Goal: Check status: Check status

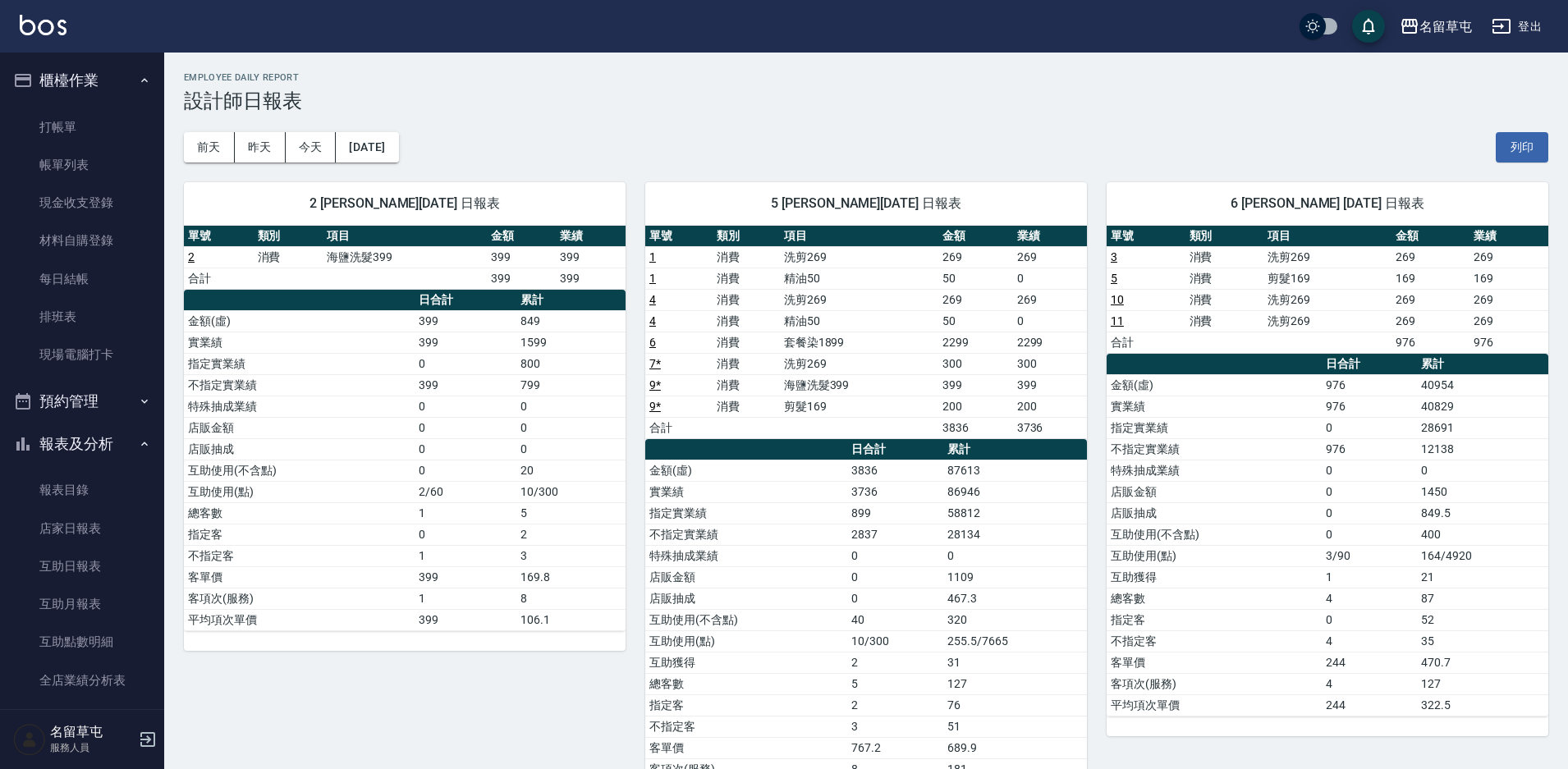
scroll to position [246, 0]
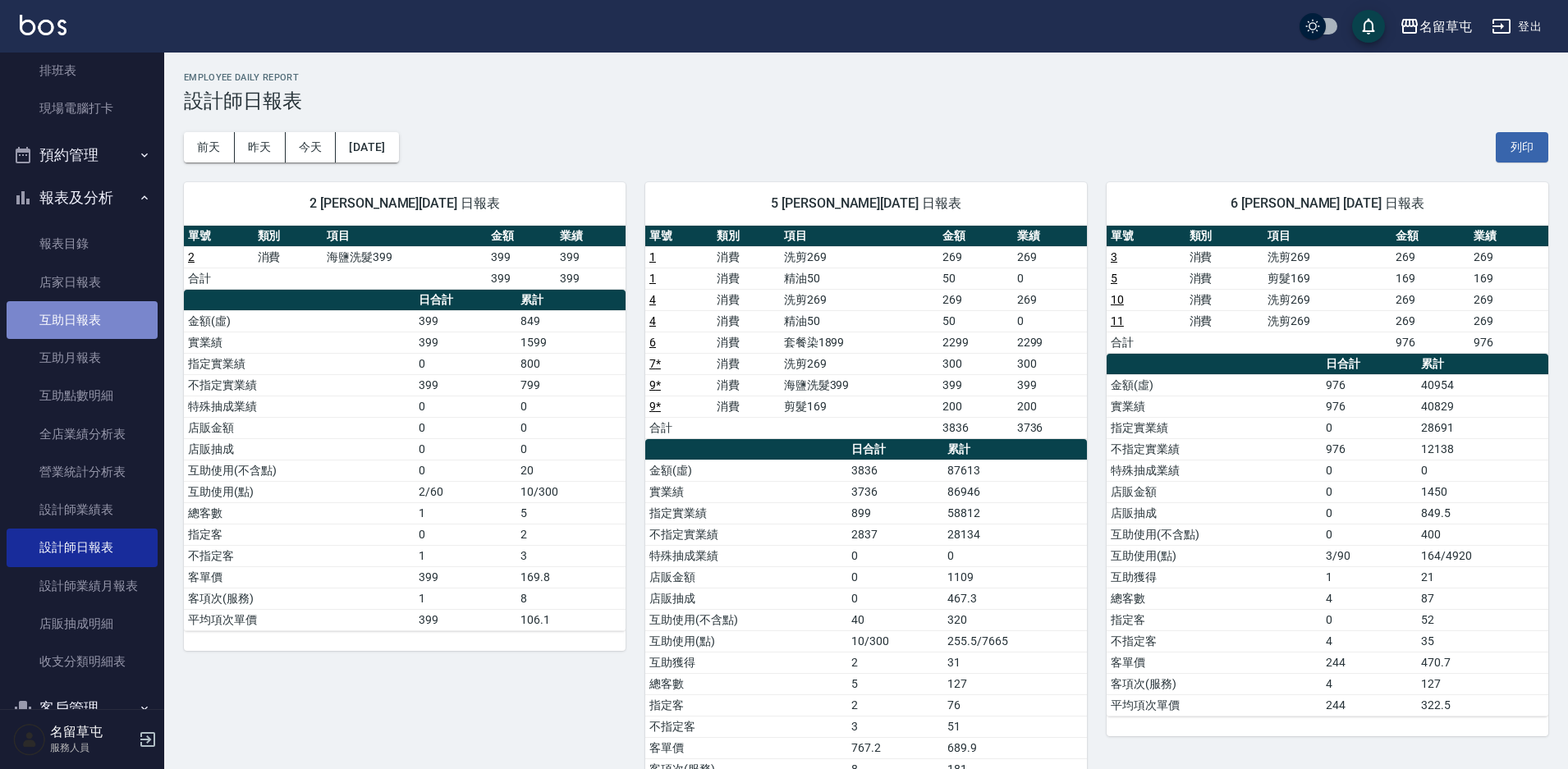
click at [83, 317] on link "互助日報表" at bounding box center [83, 320] width 151 height 37
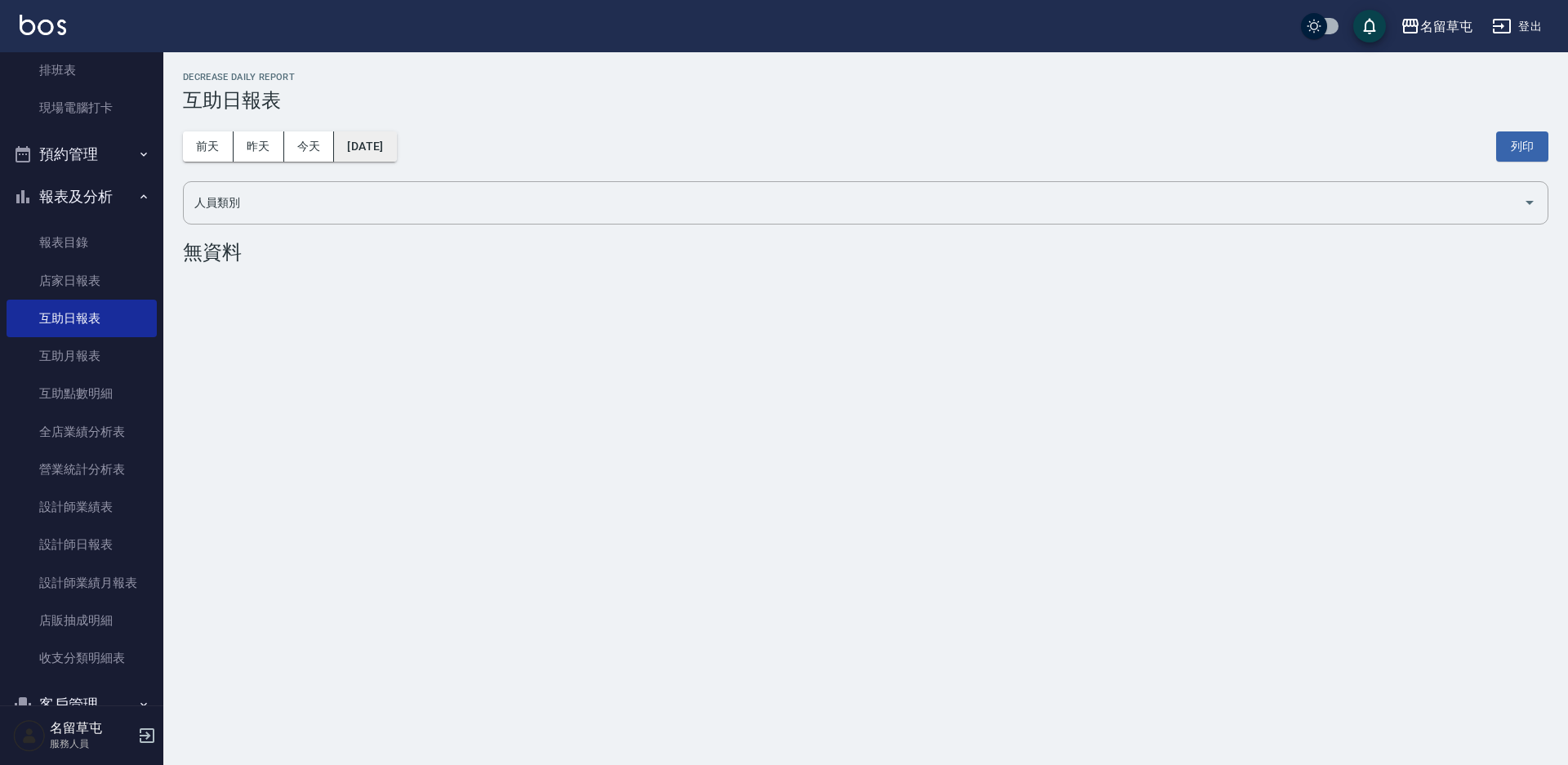
click at [367, 150] on button "[DATE]" at bounding box center [365, 146] width 62 height 30
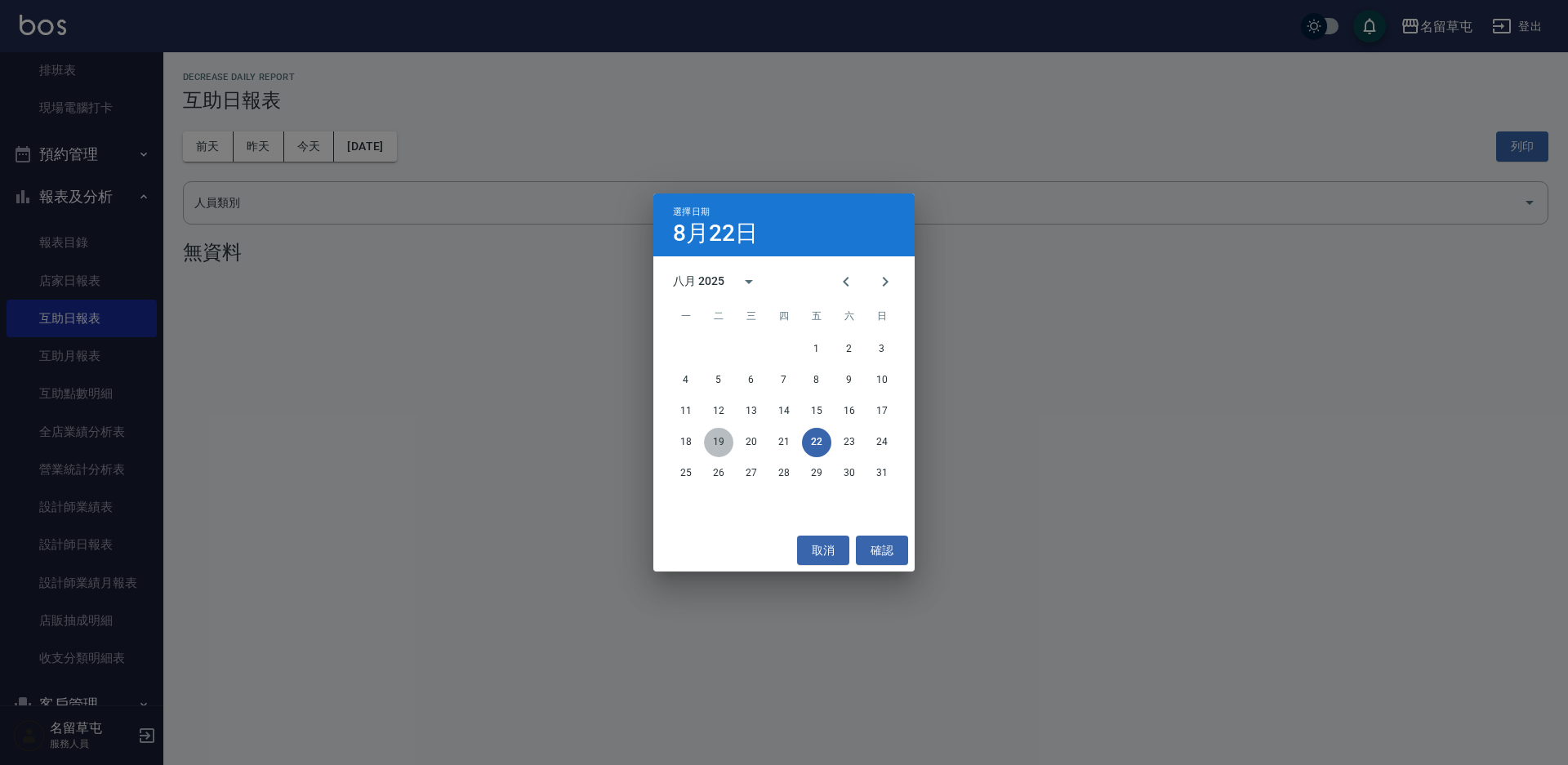
click at [722, 440] on button "19" at bounding box center [718, 443] width 29 height 29
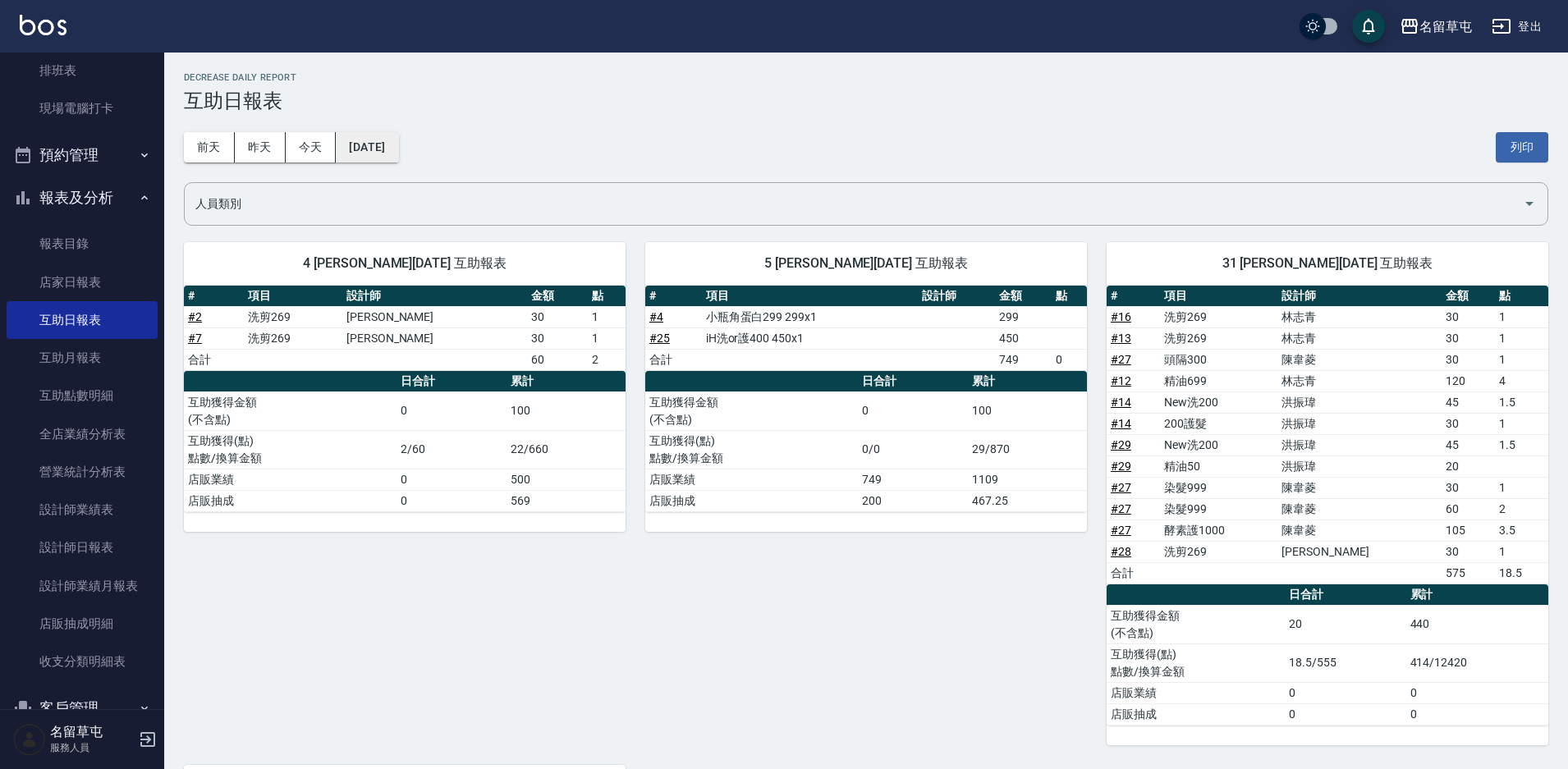
click at [398, 149] on button "[DATE]" at bounding box center [367, 147] width 63 height 30
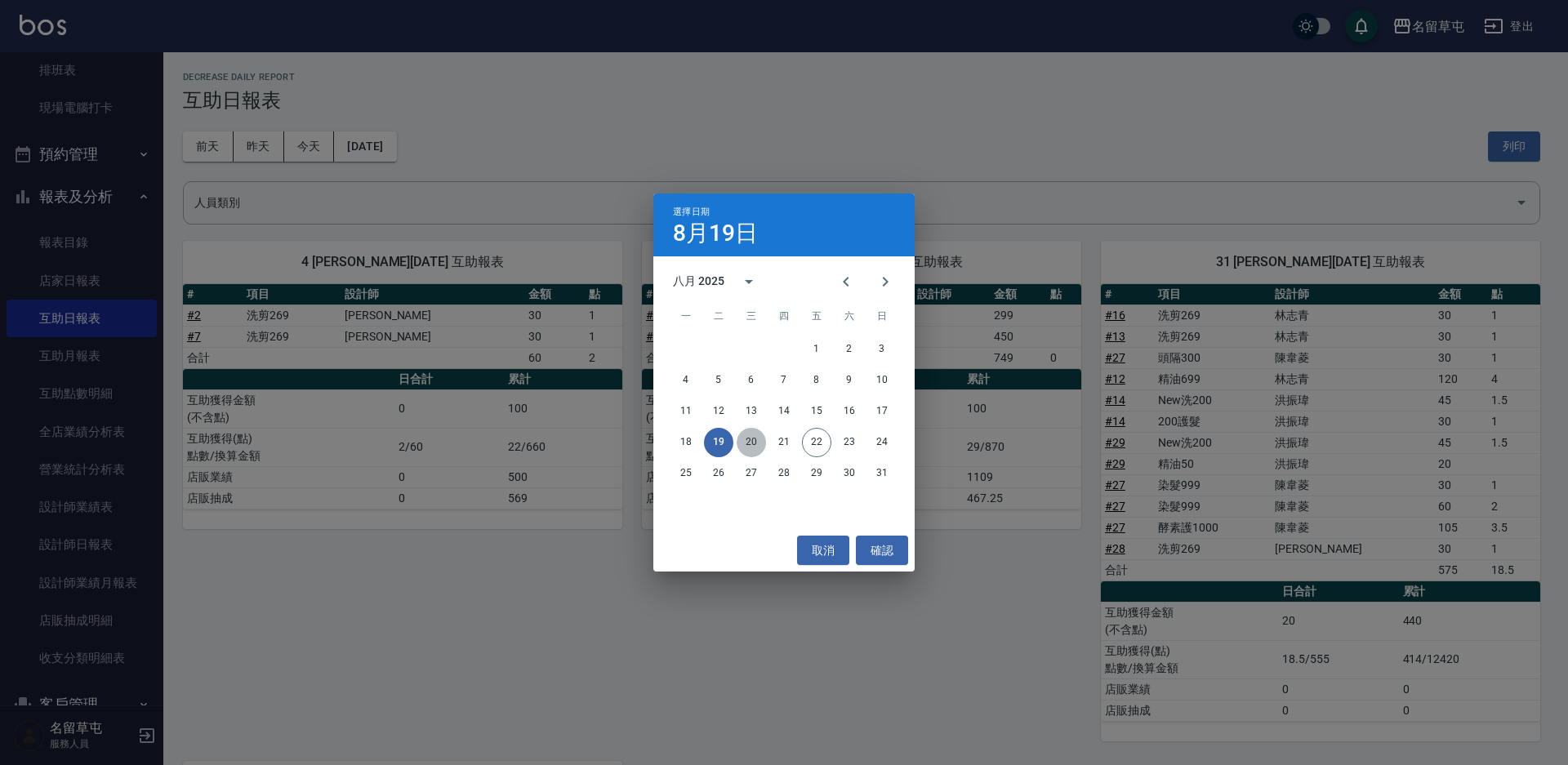
click at [753, 443] on button "20" at bounding box center [751, 443] width 29 height 29
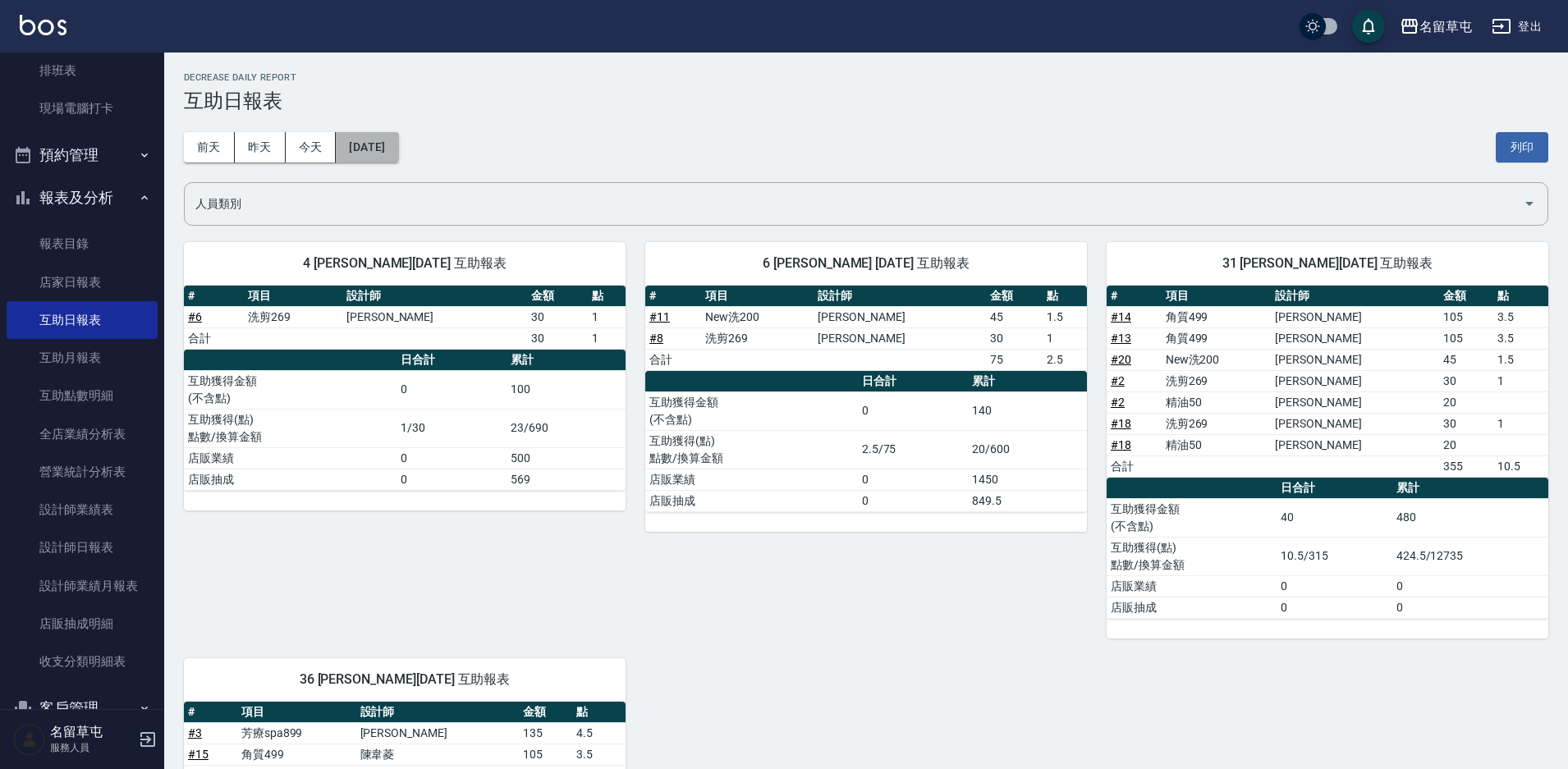
click at [387, 143] on button "[DATE]" at bounding box center [367, 147] width 63 height 30
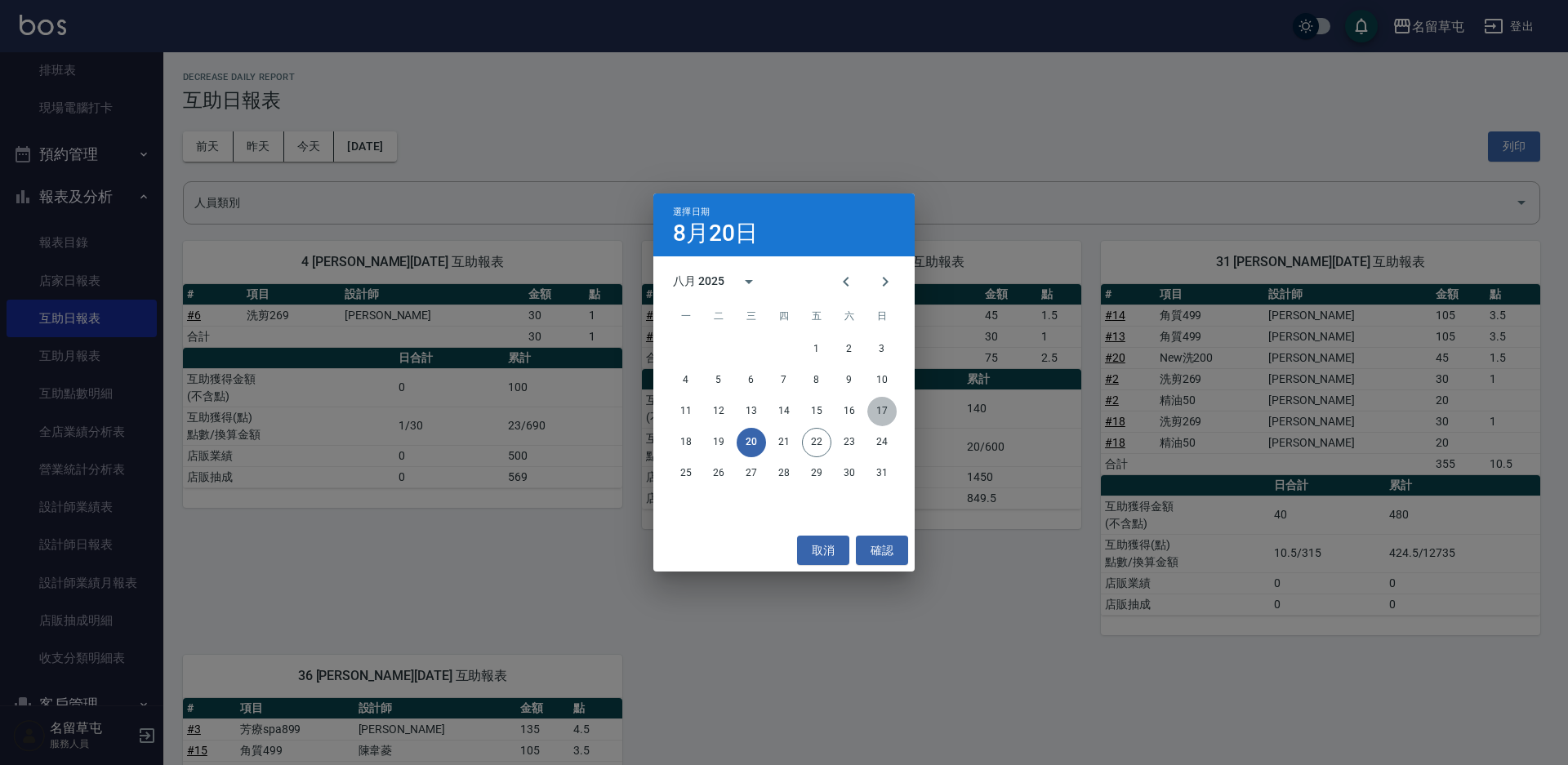
click at [883, 408] on button "17" at bounding box center [882, 411] width 29 height 29
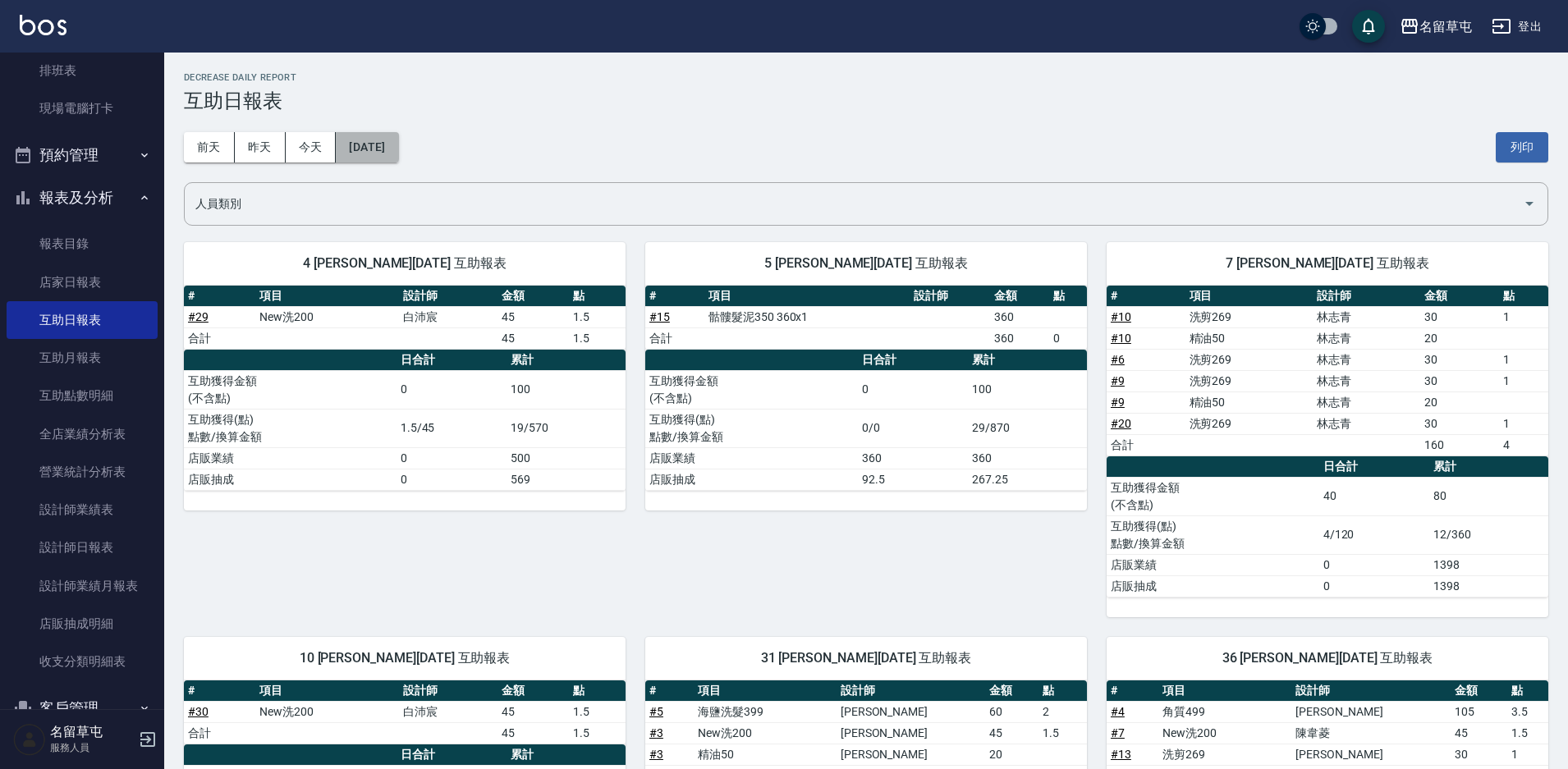
click at [349, 153] on button "[DATE]" at bounding box center [367, 147] width 63 height 30
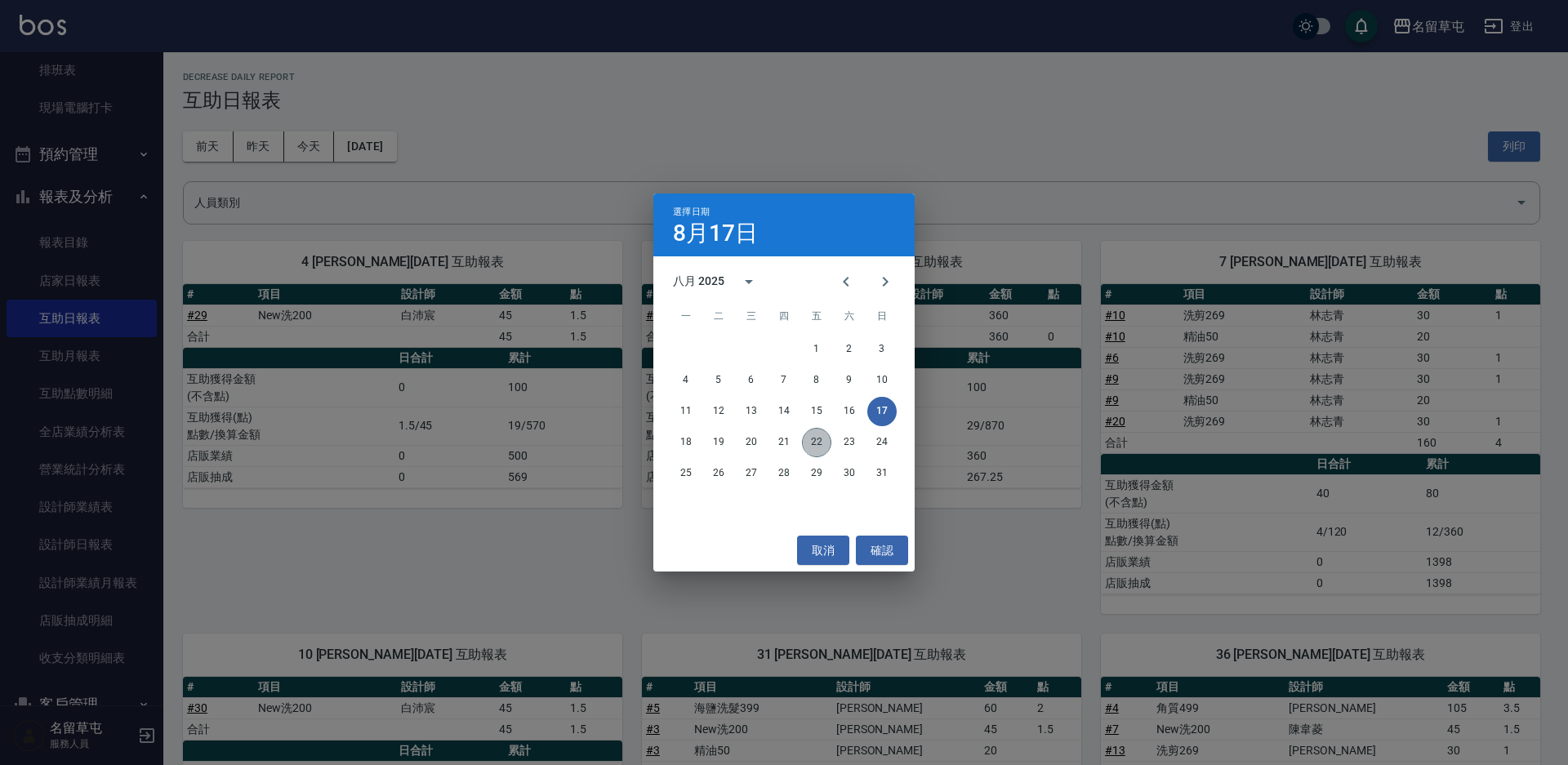
click at [806, 443] on button "22" at bounding box center [817, 443] width 29 height 29
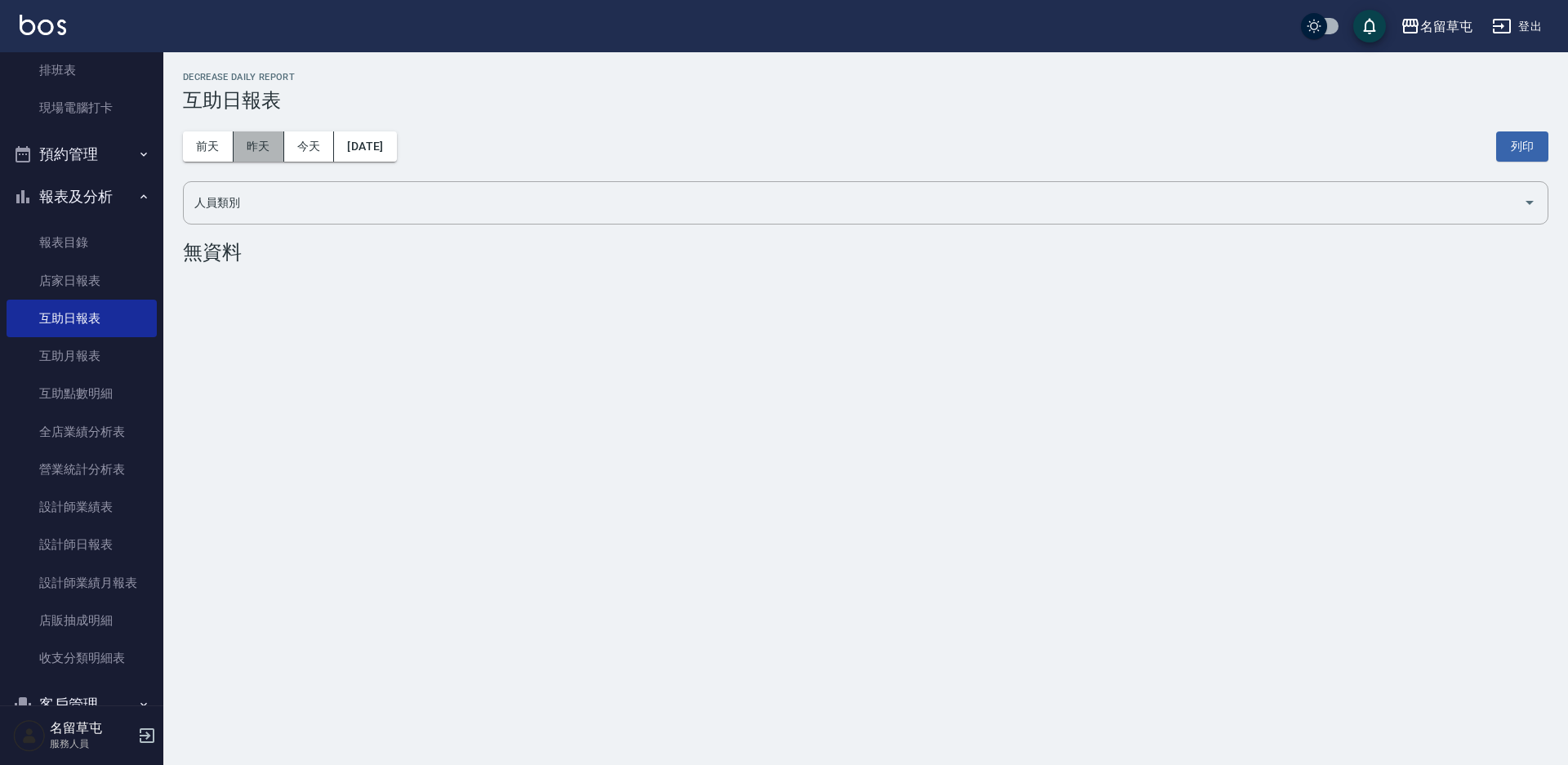
click at [258, 141] on button "昨天" at bounding box center [258, 146] width 51 height 30
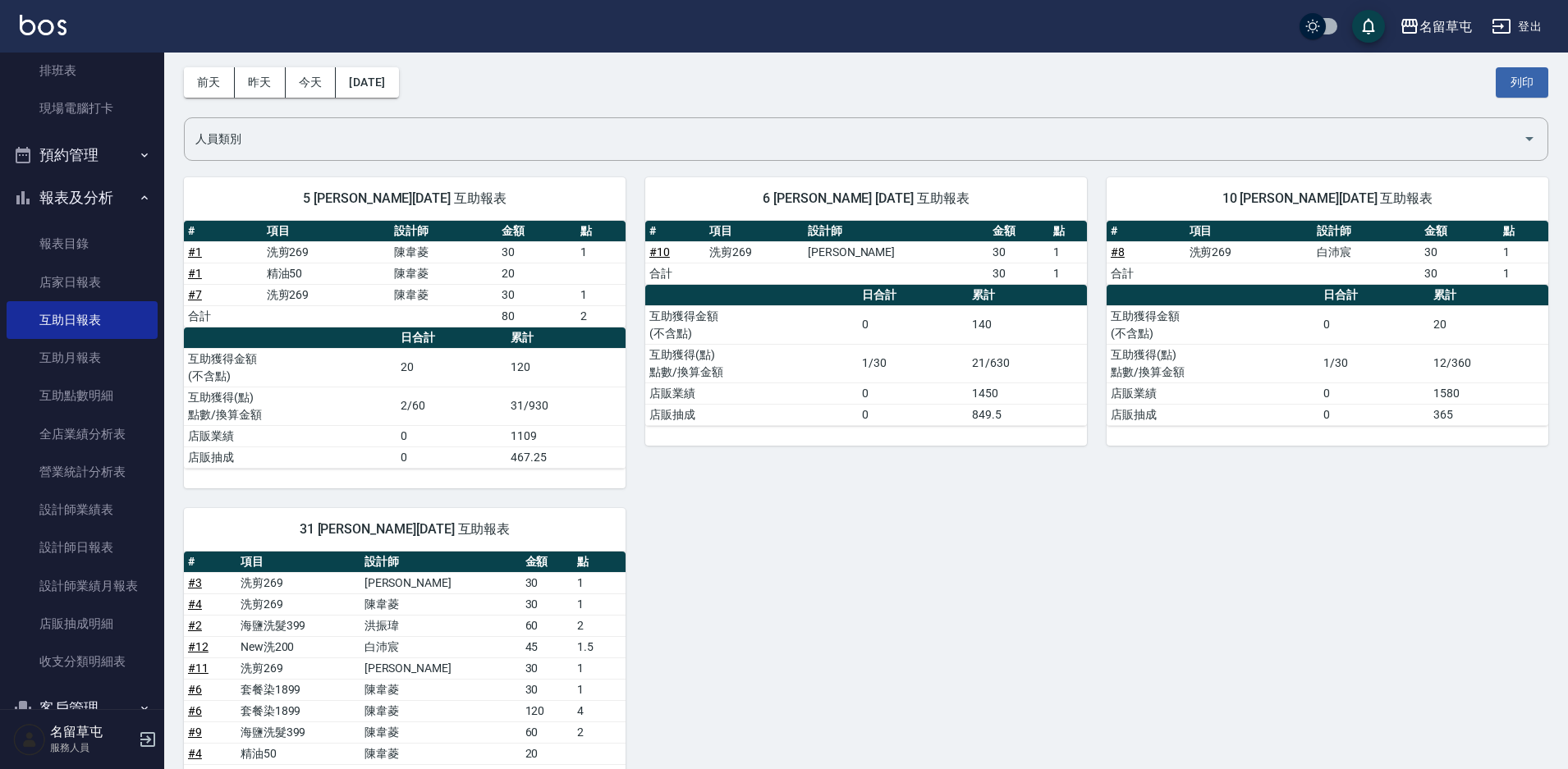
scroll to position [262, 0]
